Goal: Transaction & Acquisition: Purchase product/service

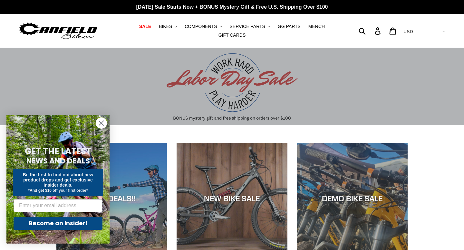
click at [101, 122] on circle "Close dialog" at bounding box center [101, 123] width 11 height 11
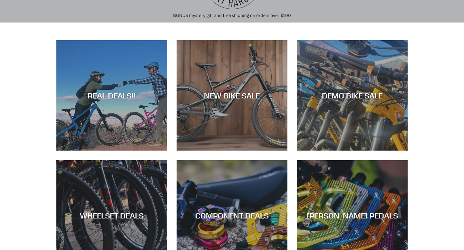
scroll to position [66, 0]
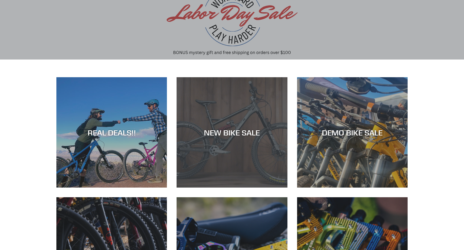
click at [236, 136] on div "NEW BIKE SALE" at bounding box center [231, 132] width 110 height 9
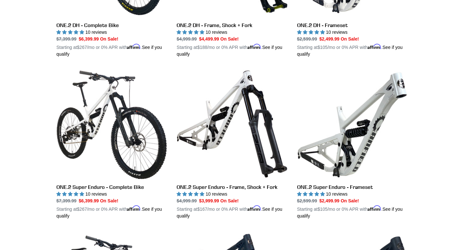
scroll to position [448, 0]
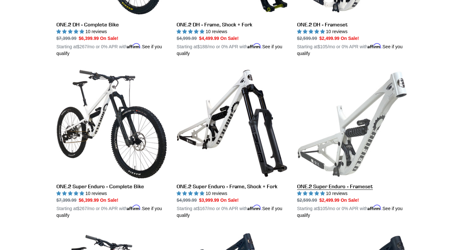
click at [365, 131] on link "ONE.2 Super Enduro - Frameset" at bounding box center [352, 143] width 110 height 151
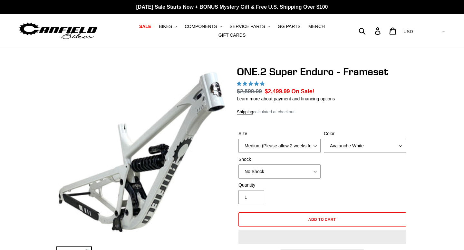
select select "highest-rating"
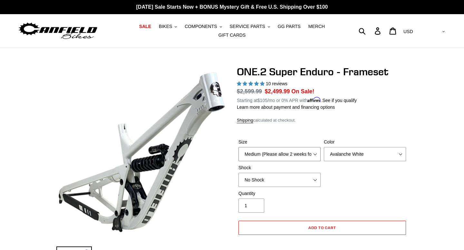
click at [316, 156] on select "Medium (Please allow 2 weeks for delivery) Large (Sold Out)" at bounding box center [279, 154] width 82 height 14
click at [365, 148] on select "Avalanche White Bentonite Grey" at bounding box center [365, 154] width 82 height 14
select select "Bentonite Grey"
click at [324, 147] on select "Avalanche White Bentonite Grey" at bounding box center [365, 154] width 82 height 14
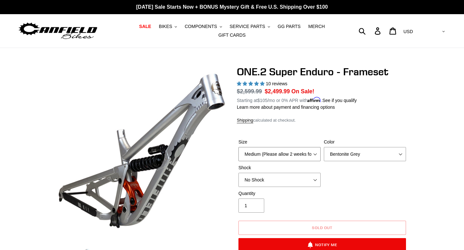
click at [296, 157] on select "Medium (Please allow 2 weeks for delivery) Large (Sold Out)" at bounding box center [279, 154] width 82 height 14
select select "Large (Sold Out)"
click at [238, 147] on select "Medium (Please allow 2 weeks for delivery) Large (Sold Out)" at bounding box center [279, 154] width 82 height 14
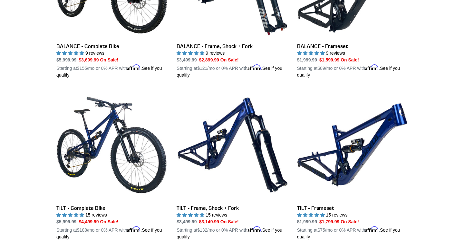
scroll to position [751, 0]
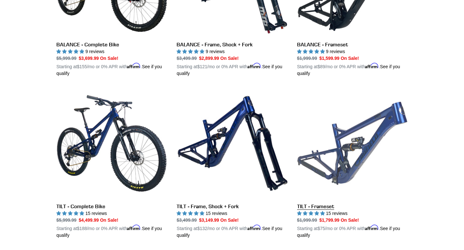
click at [337, 141] on link "TILT - Frameset" at bounding box center [352, 163] width 110 height 151
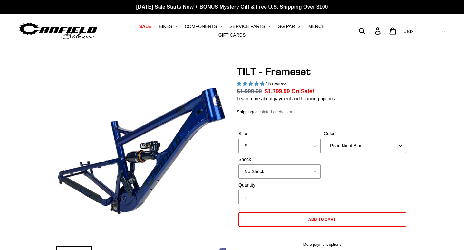
select select "highest-rating"
click at [316, 147] on select "S M L XL" at bounding box center [279, 146] width 82 height 14
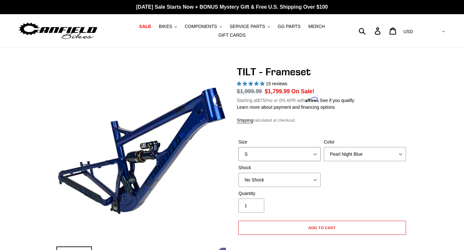
select select "XL"
click at [238, 147] on select "S M L XL" at bounding box center [279, 154] width 82 height 14
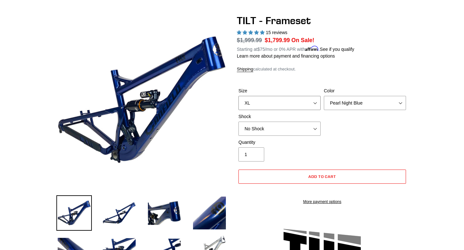
scroll to position [50, 0]
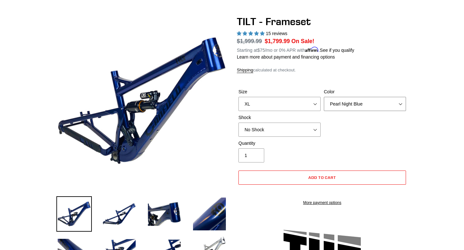
click at [354, 101] on select "Pearl Night Blue Stealth Silver" at bounding box center [365, 104] width 82 height 14
click at [324, 97] on select "Pearl Night Blue Stealth Silver" at bounding box center [365, 104] width 82 height 14
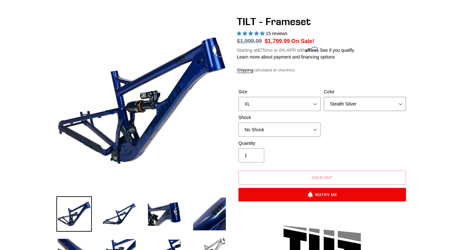
click at [348, 103] on select "Pearl Night Blue Stealth Silver" at bounding box center [365, 104] width 82 height 14
select select "Pearl Night Blue"
click at [324, 97] on select "Pearl Night Blue Stealth Silver" at bounding box center [365, 104] width 82 height 14
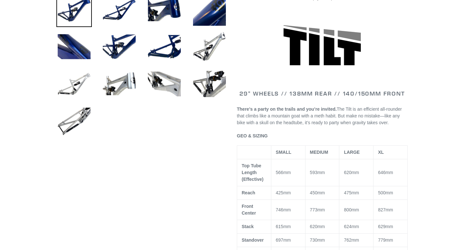
scroll to position [266, 0]
